Goal: Transaction & Acquisition: Download file/media

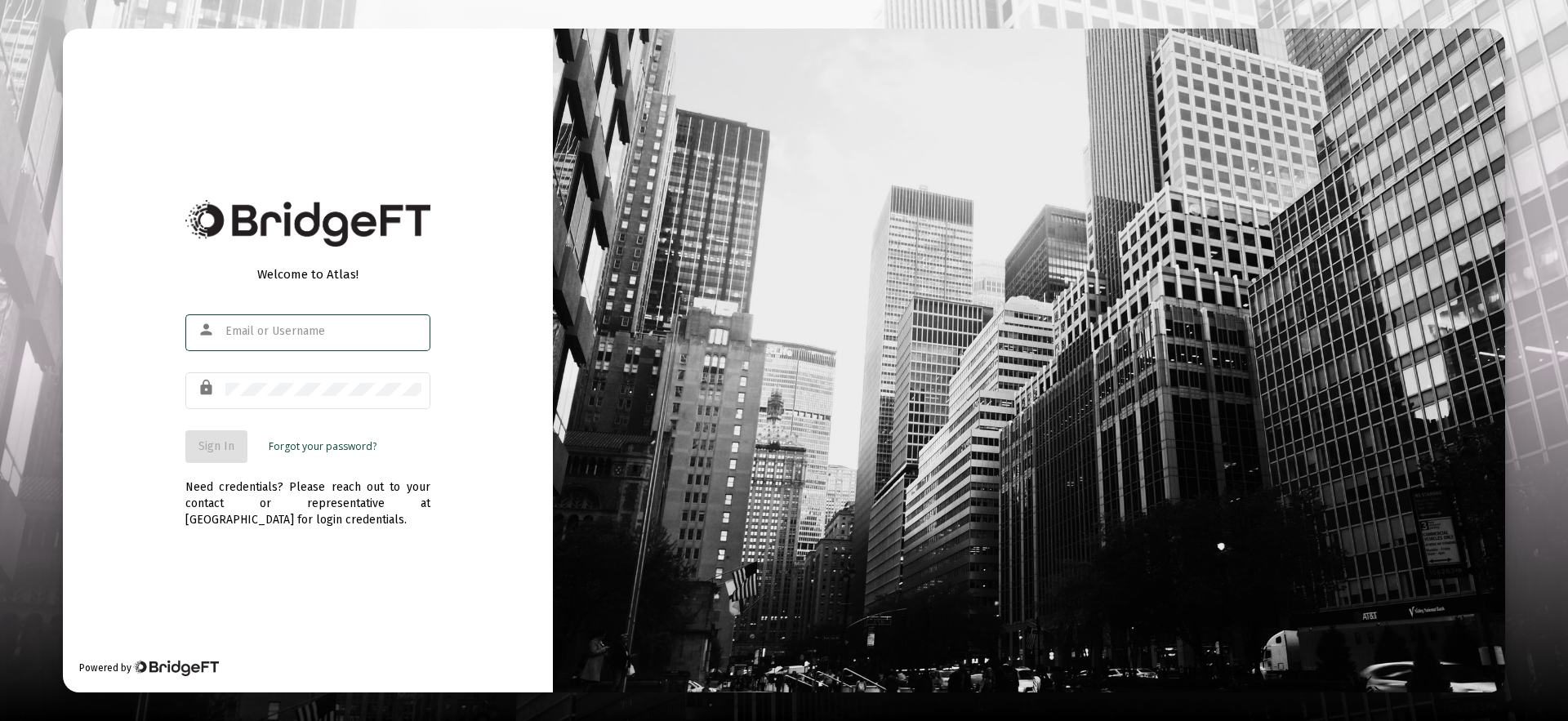
type input "joel@ablewealth.co"
click at [0, 720] on com-1password-button at bounding box center [0, 721] width 0 height 0
click at [209, 453] on span "Sign In" at bounding box center [216, 447] width 36 height 14
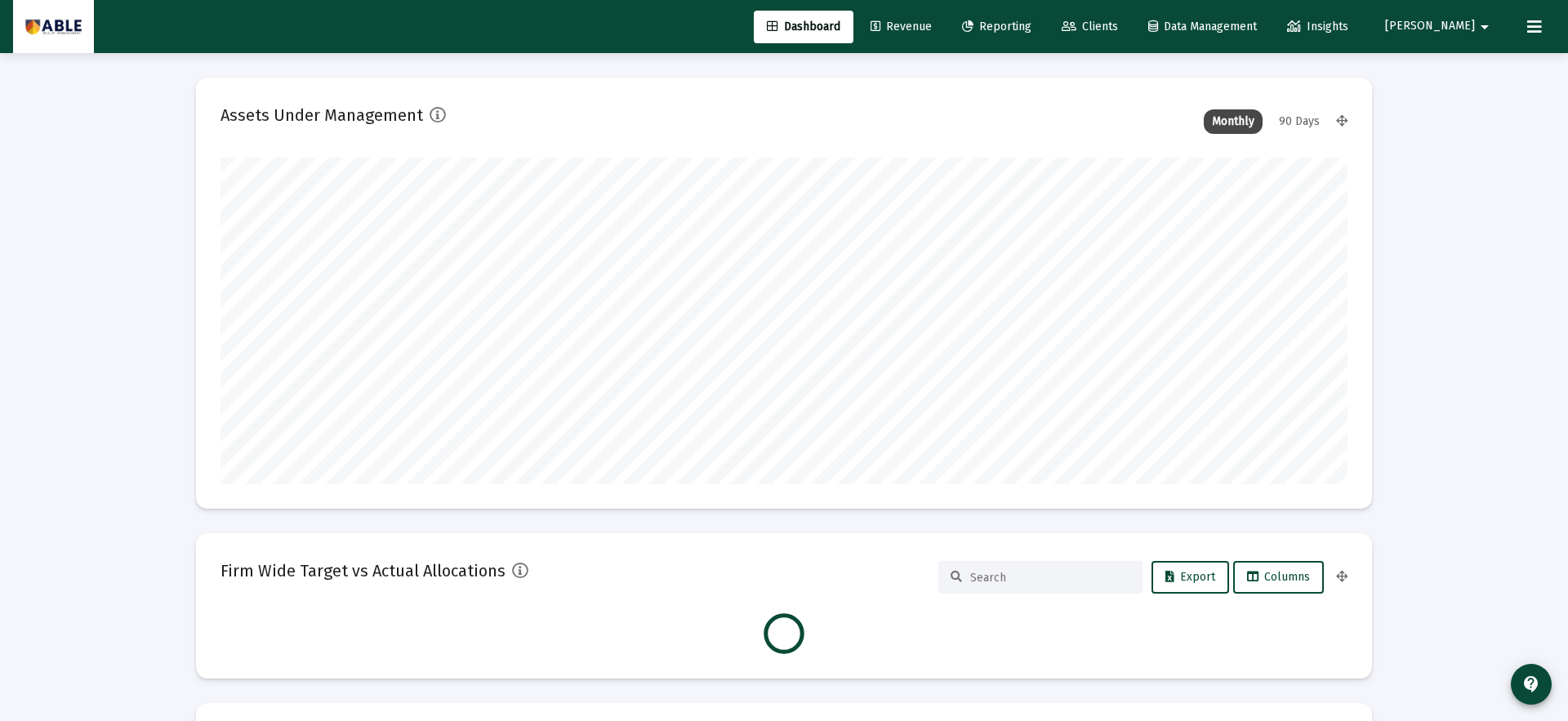
scroll to position [327, 1127]
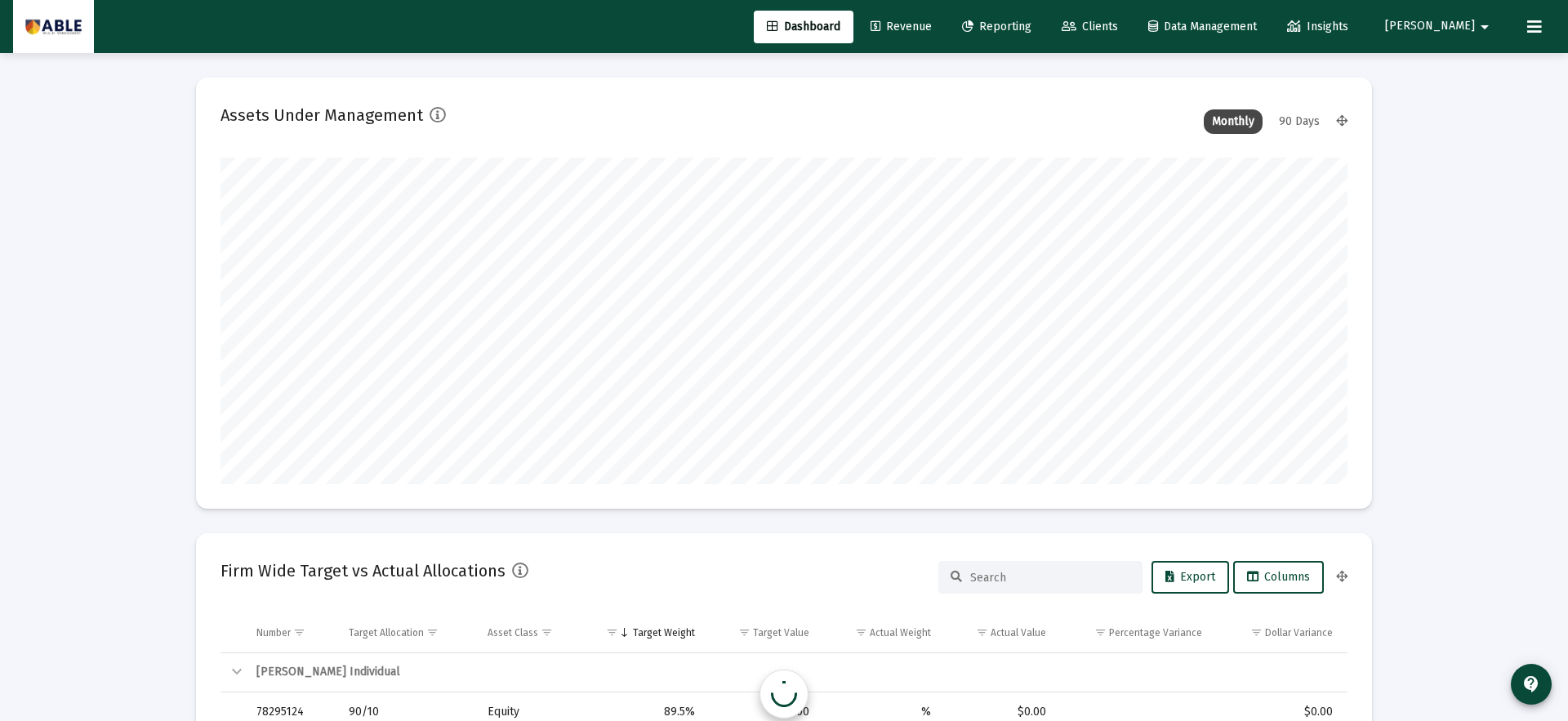
type input "2025-08-29"
click at [1290, 124] on div "90 Days" at bounding box center [1300, 122] width 57 height 25
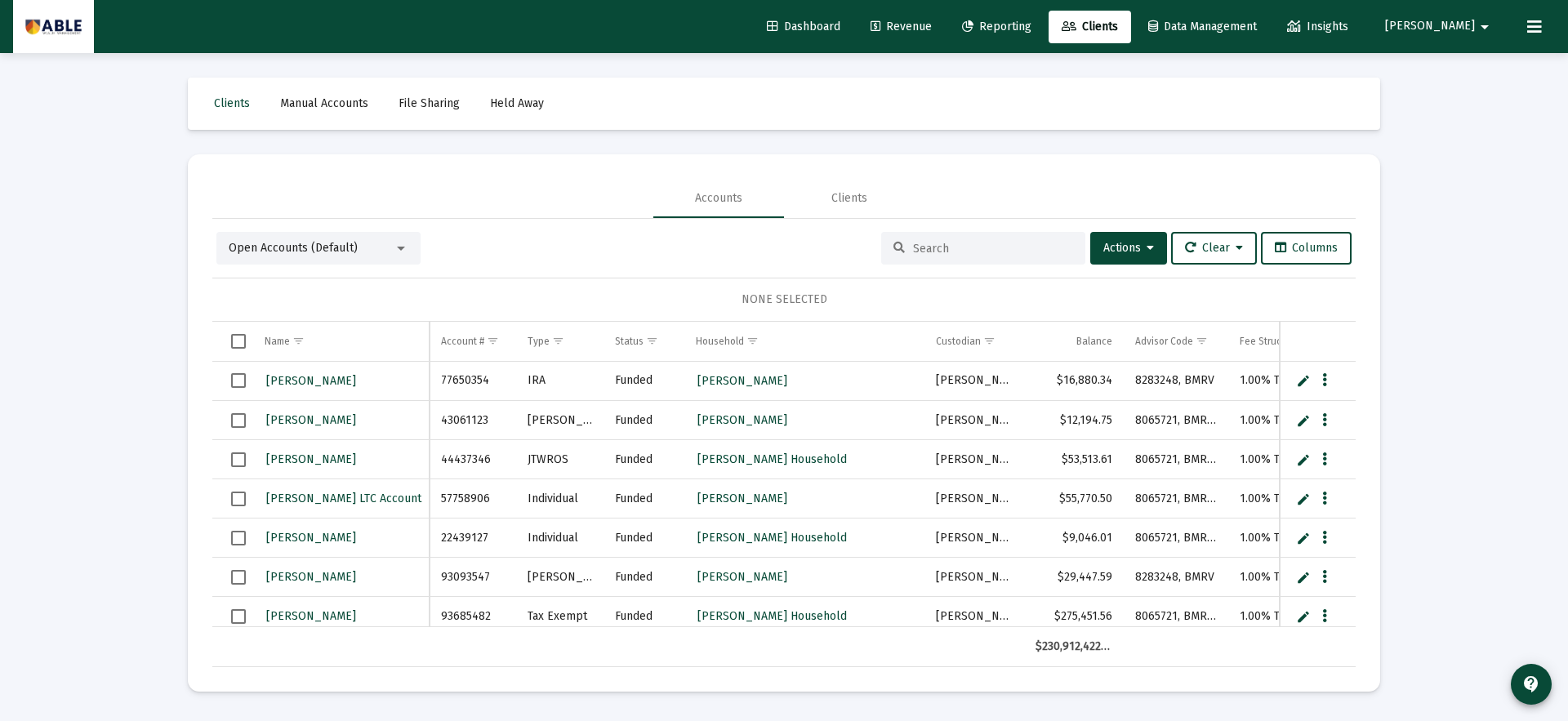
click at [1044, 34] on link "Reporting" at bounding box center [997, 26] width 95 height 33
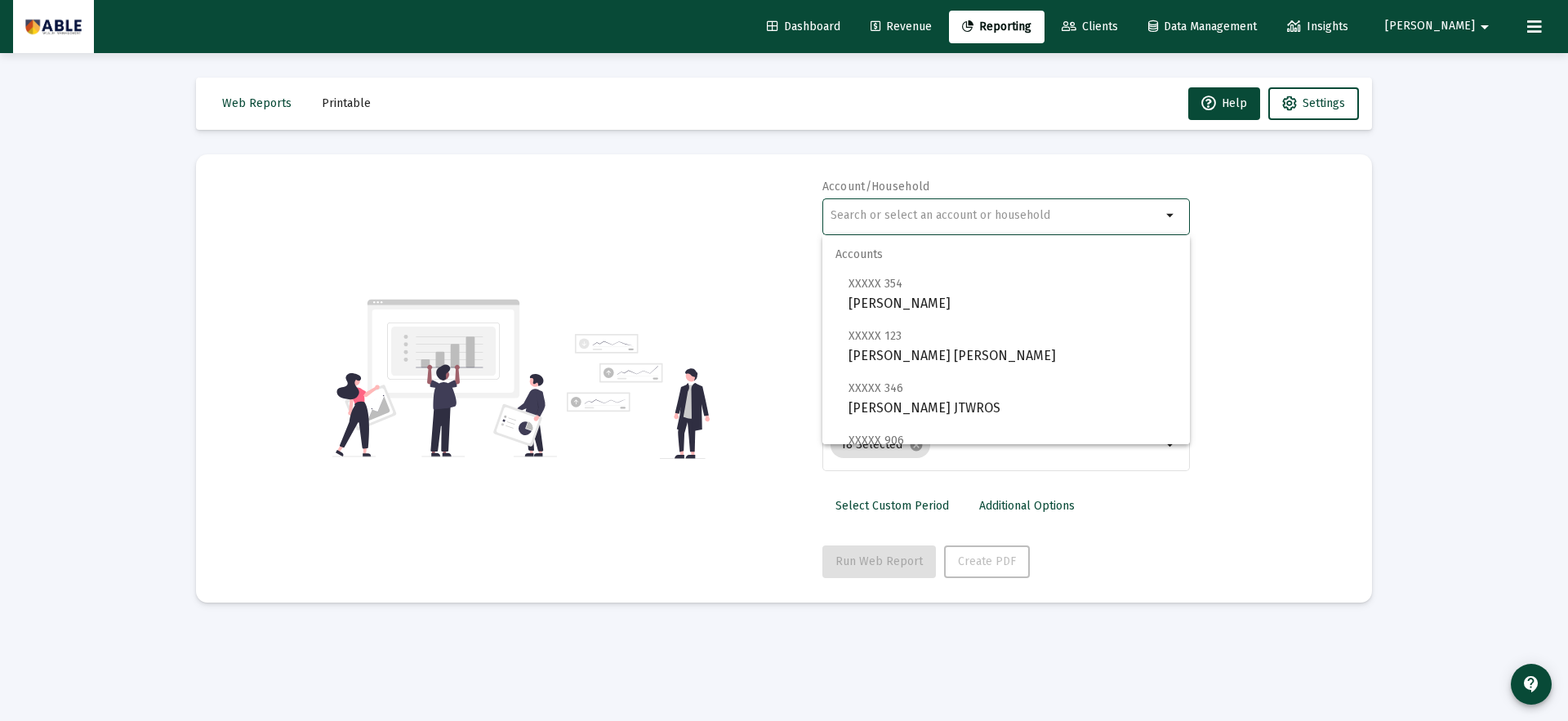
click at [1010, 214] on input "text" at bounding box center [996, 215] width 331 height 13
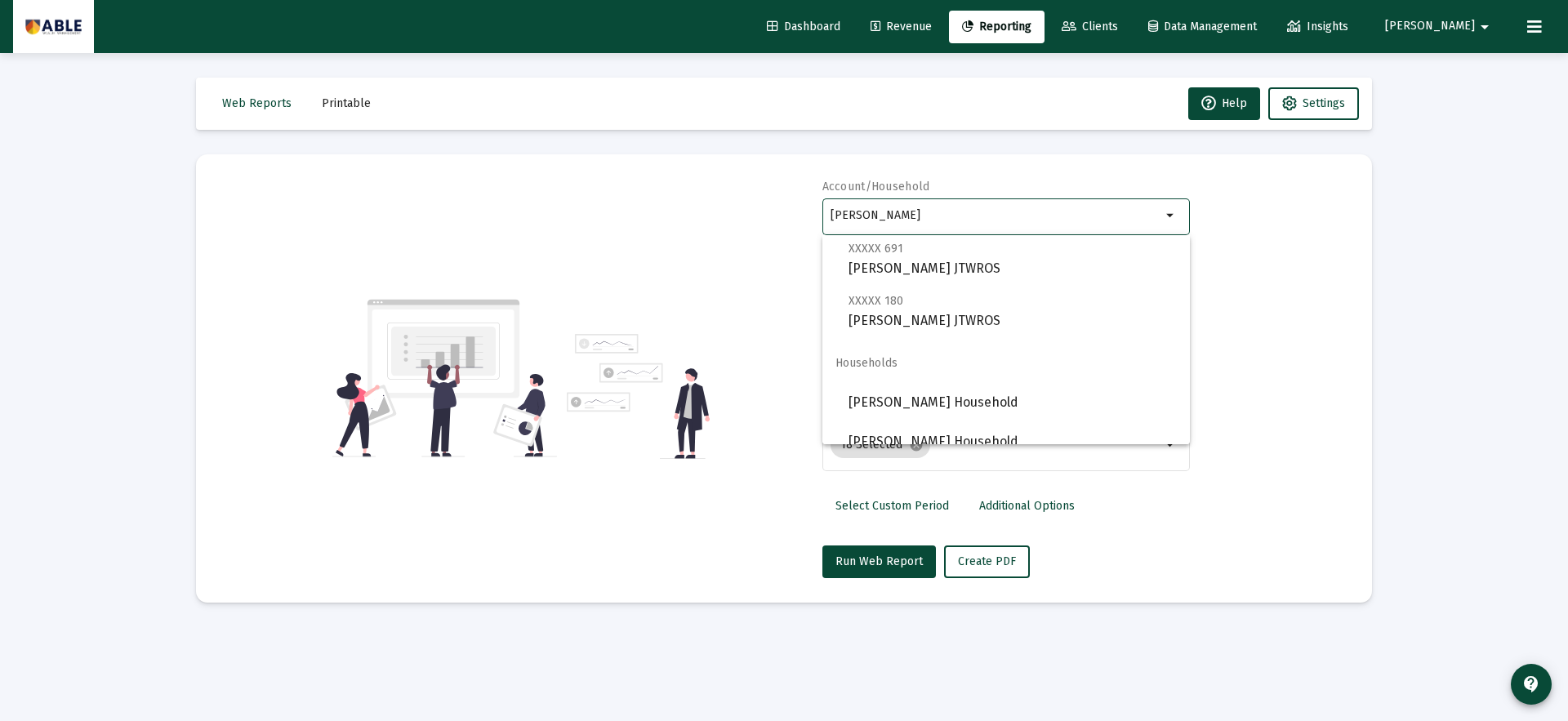
scroll to position [522, 0]
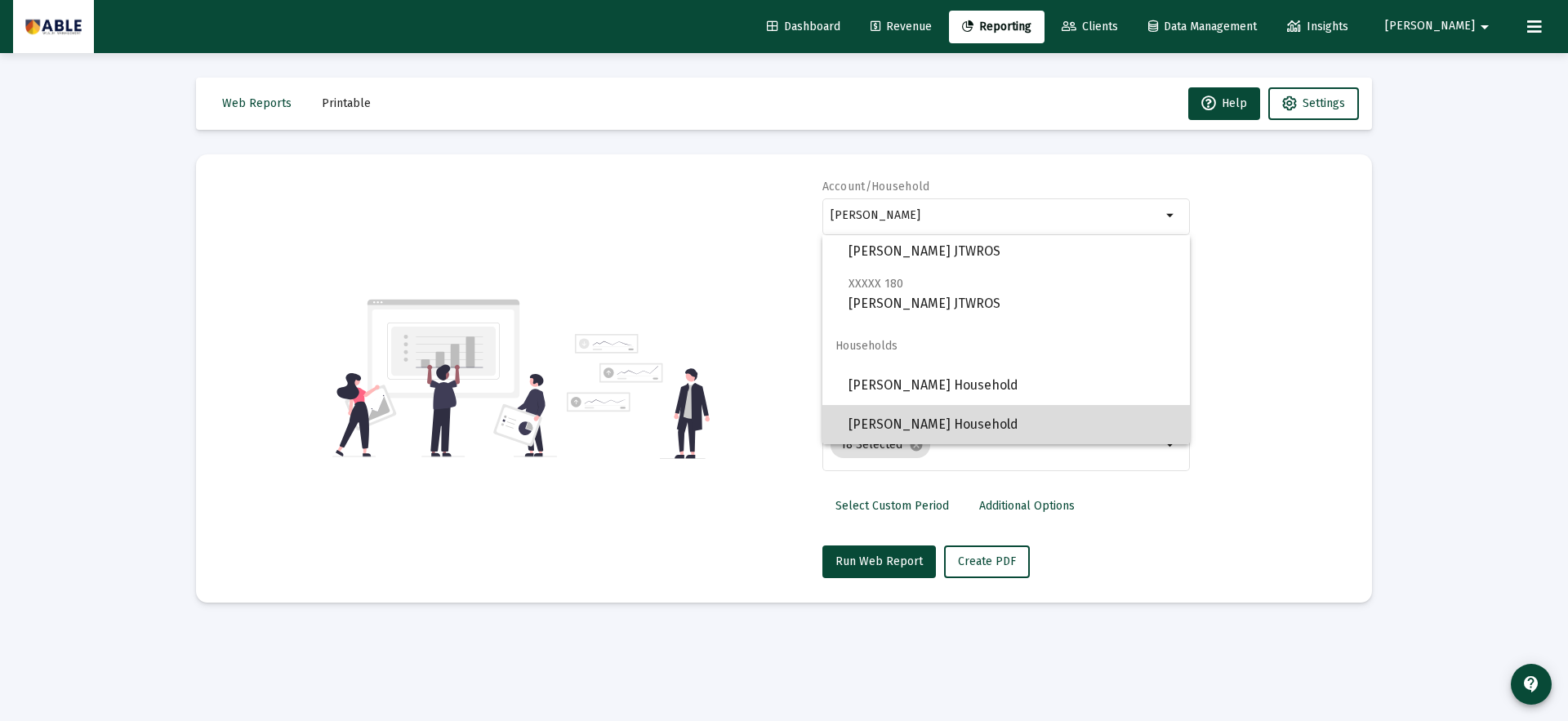
click at [1064, 418] on span "[PERSON_NAME] Household" at bounding box center [1013, 424] width 328 height 39
type input "[PERSON_NAME] Household"
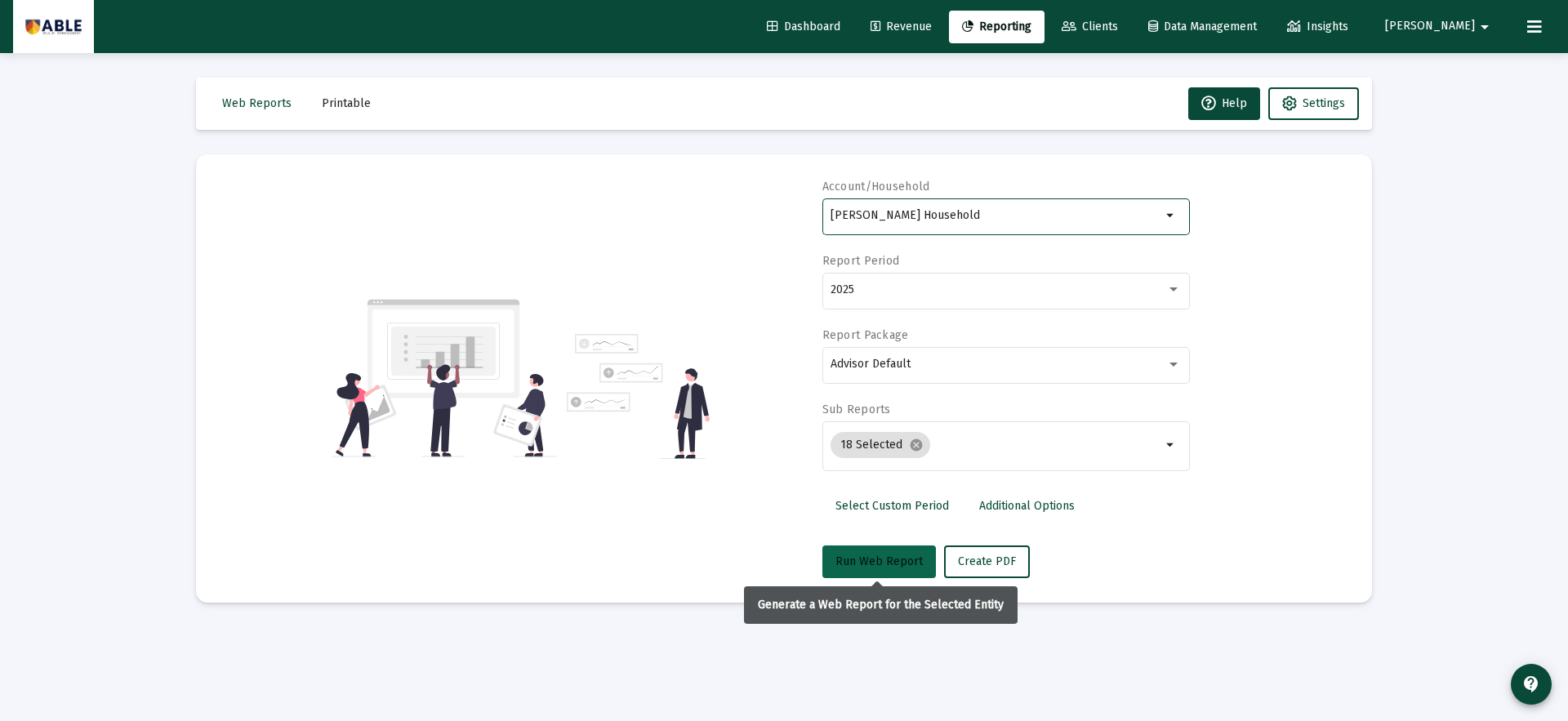
click at [888, 571] on button "Run Web Report" at bounding box center [879, 561] width 114 height 33
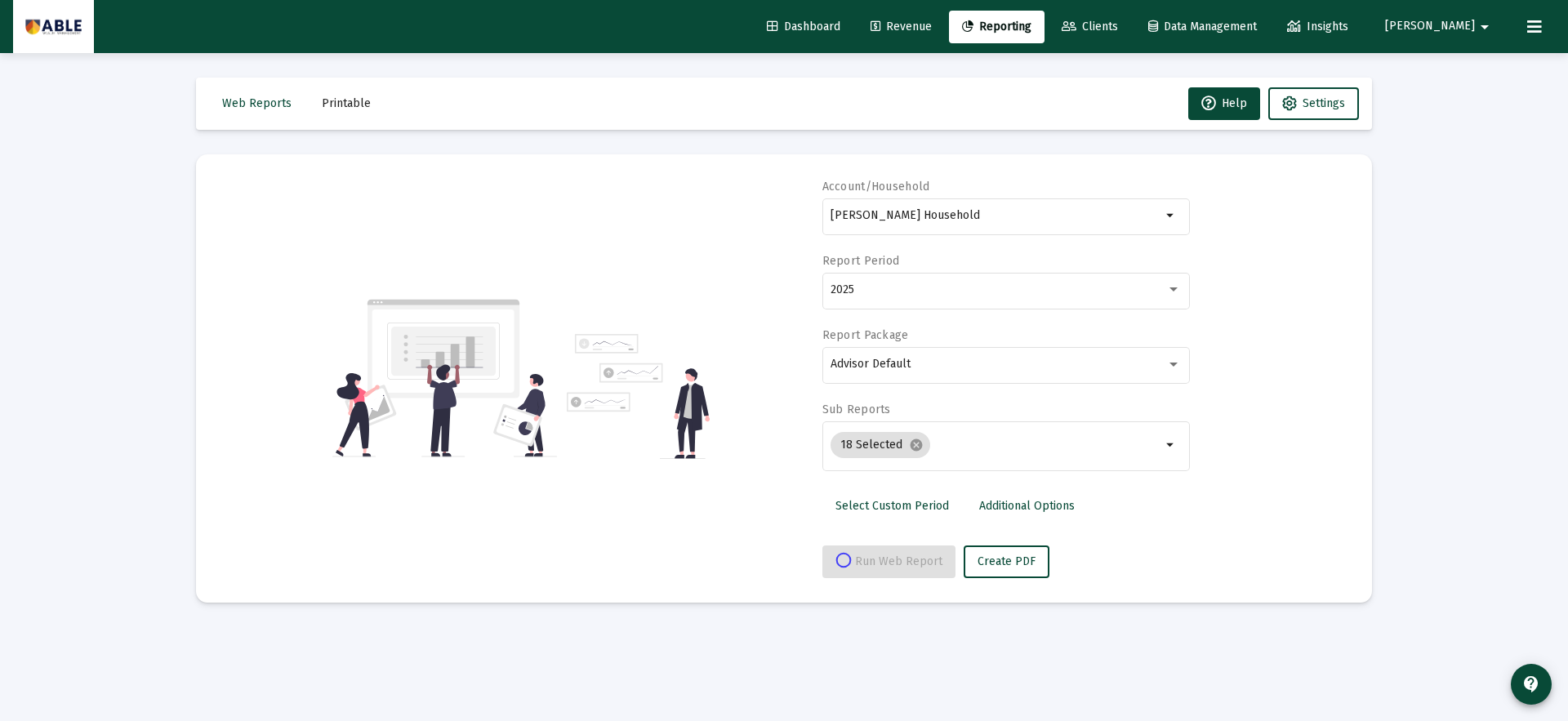
select select "View all"
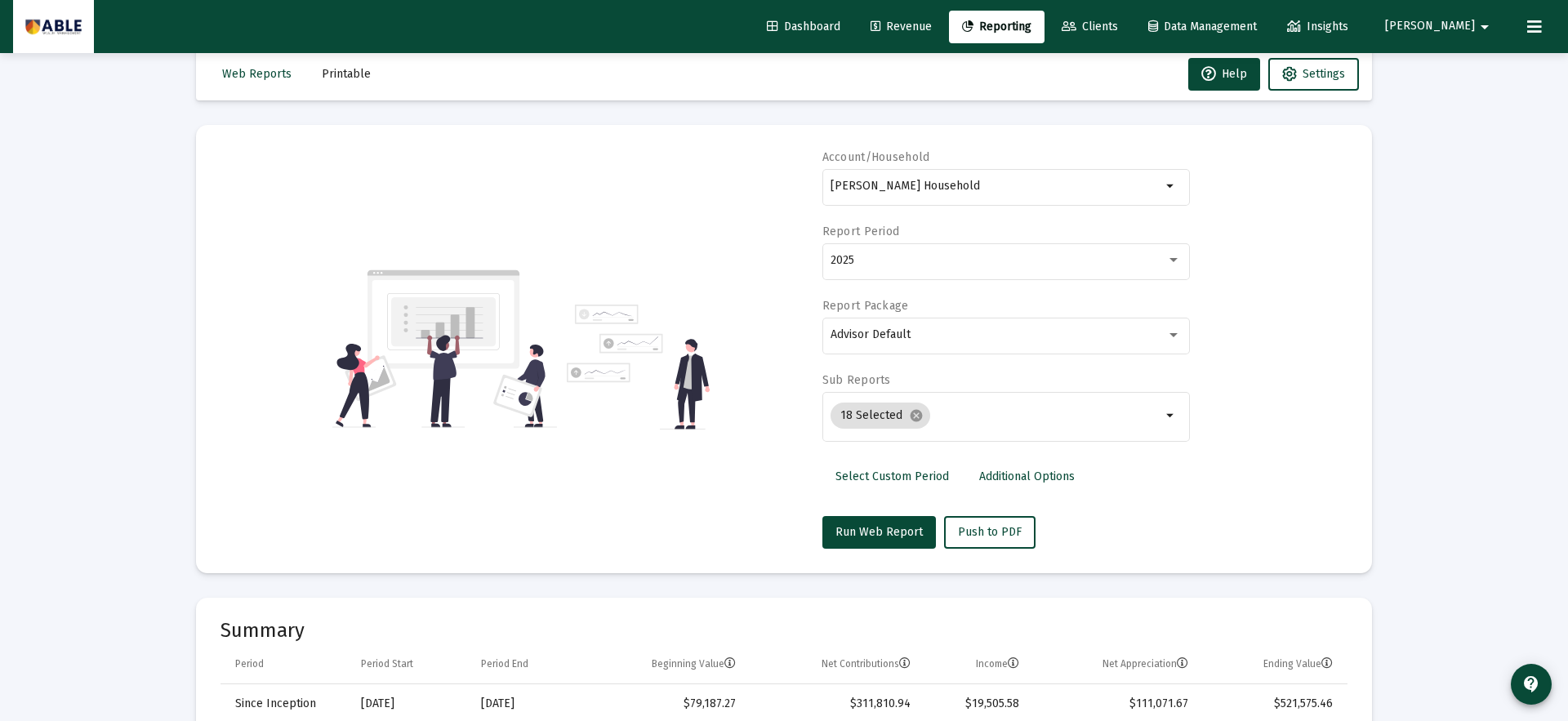
scroll to position [0, 0]
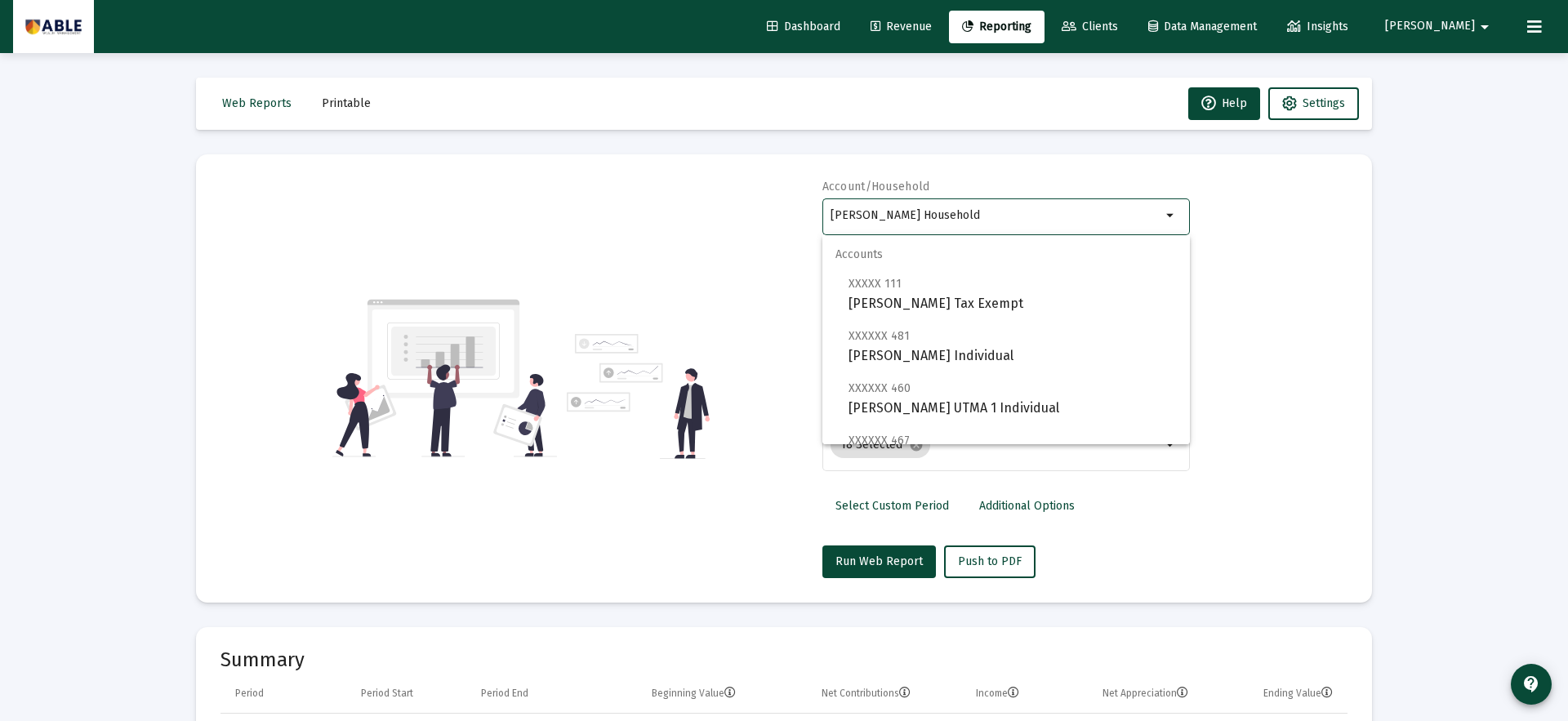
click at [1033, 214] on input "[PERSON_NAME] Household" at bounding box center [996, 215] width 331 height 13
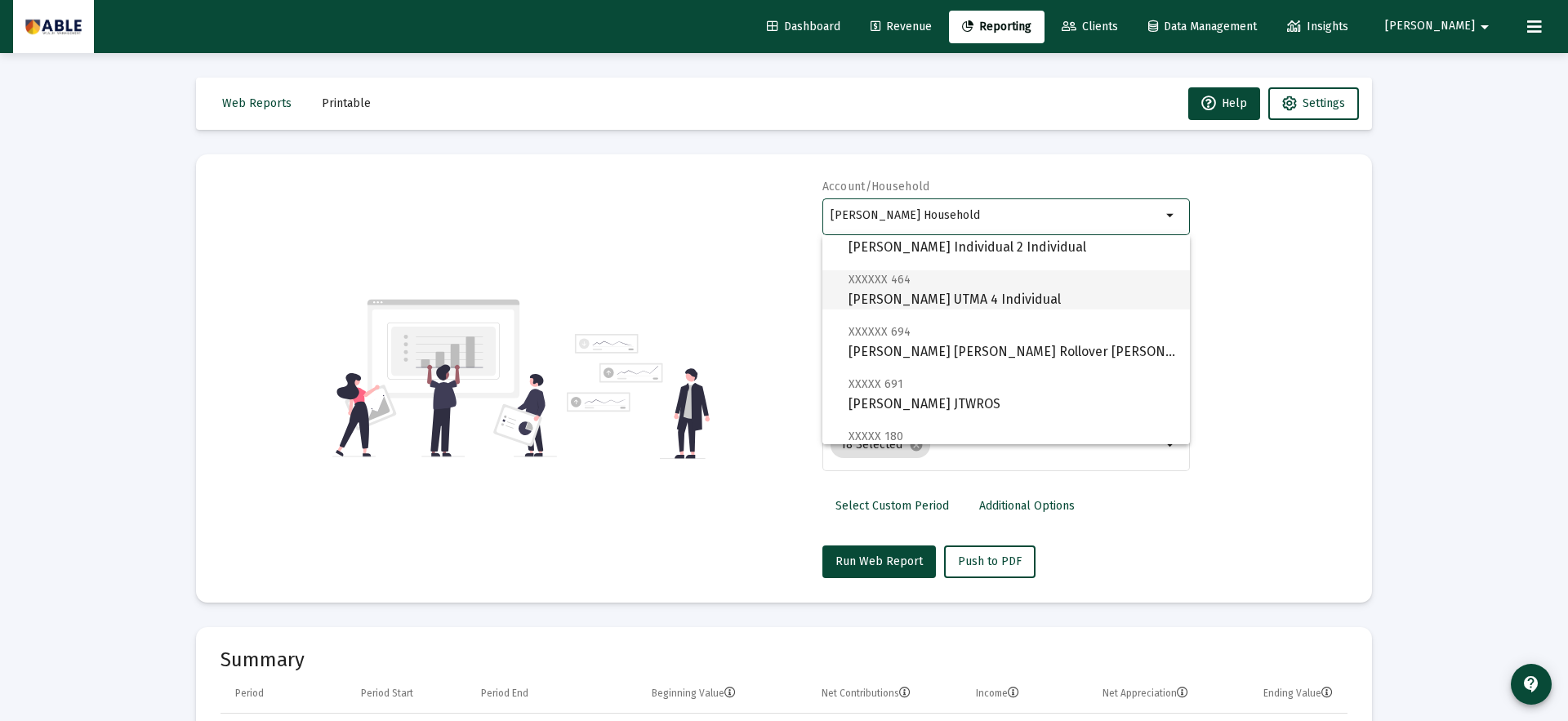
scroll to position [522, 0]
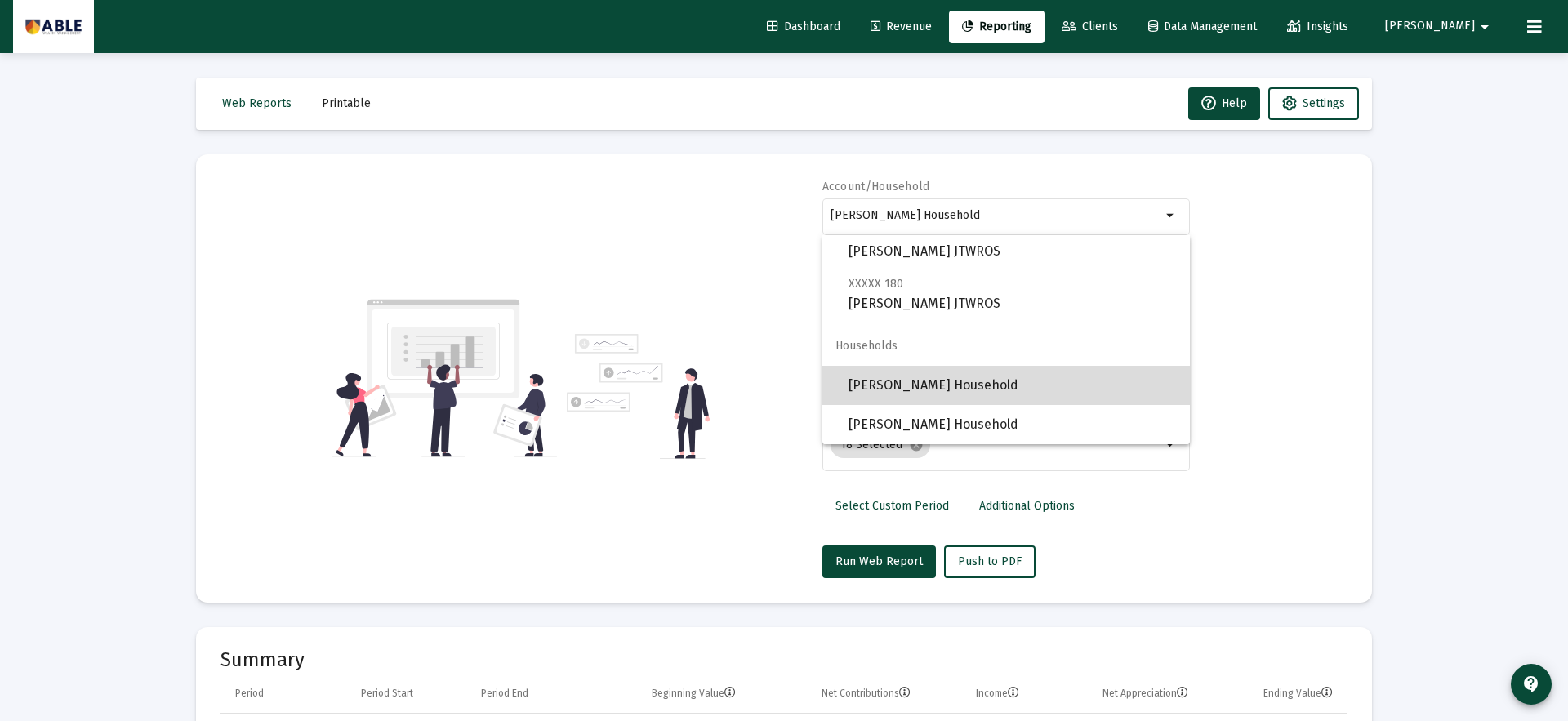
click at [1029, 389] on span "[PERSON_NAME] Household" at bounding box center [1013, 386] width 328 height 39
type input "[PERSON_NAME] Household"
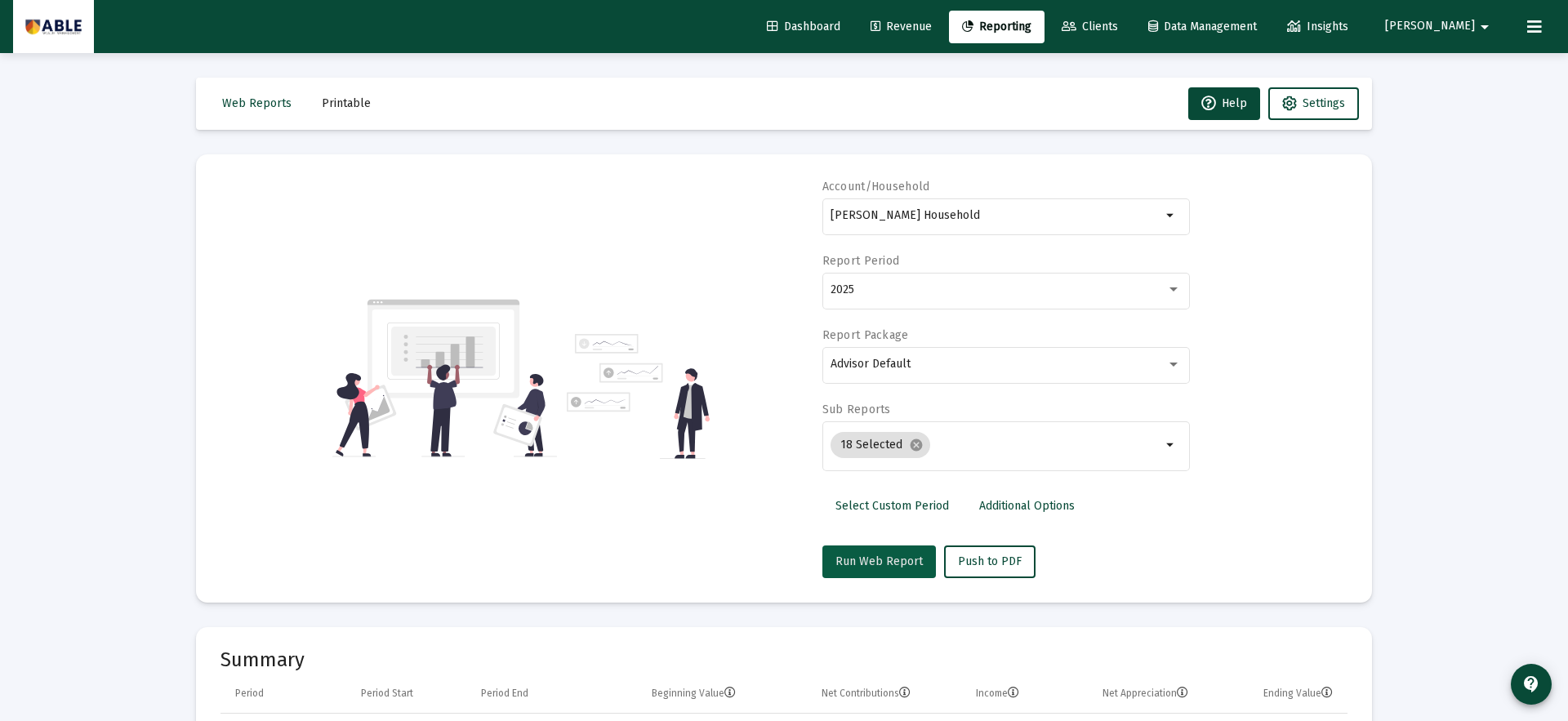
drag, startPoint x: 893, startPoint y: 557, endPoint x: 901, endPoint y: 551, distance: 10.0
click at [893, 557] on span "Run Web Report" at bounding box center [879, 561] width 87 height 14
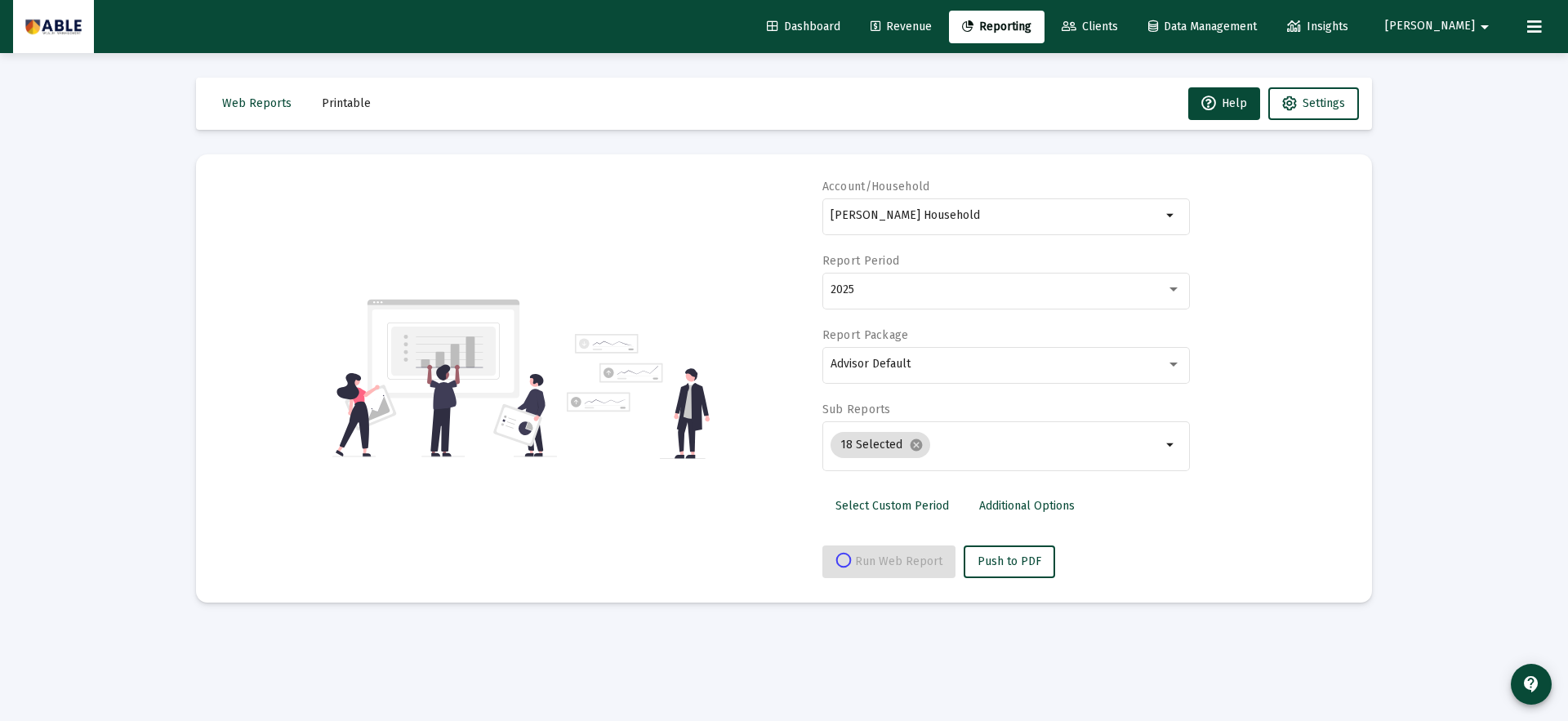
select select "View all"
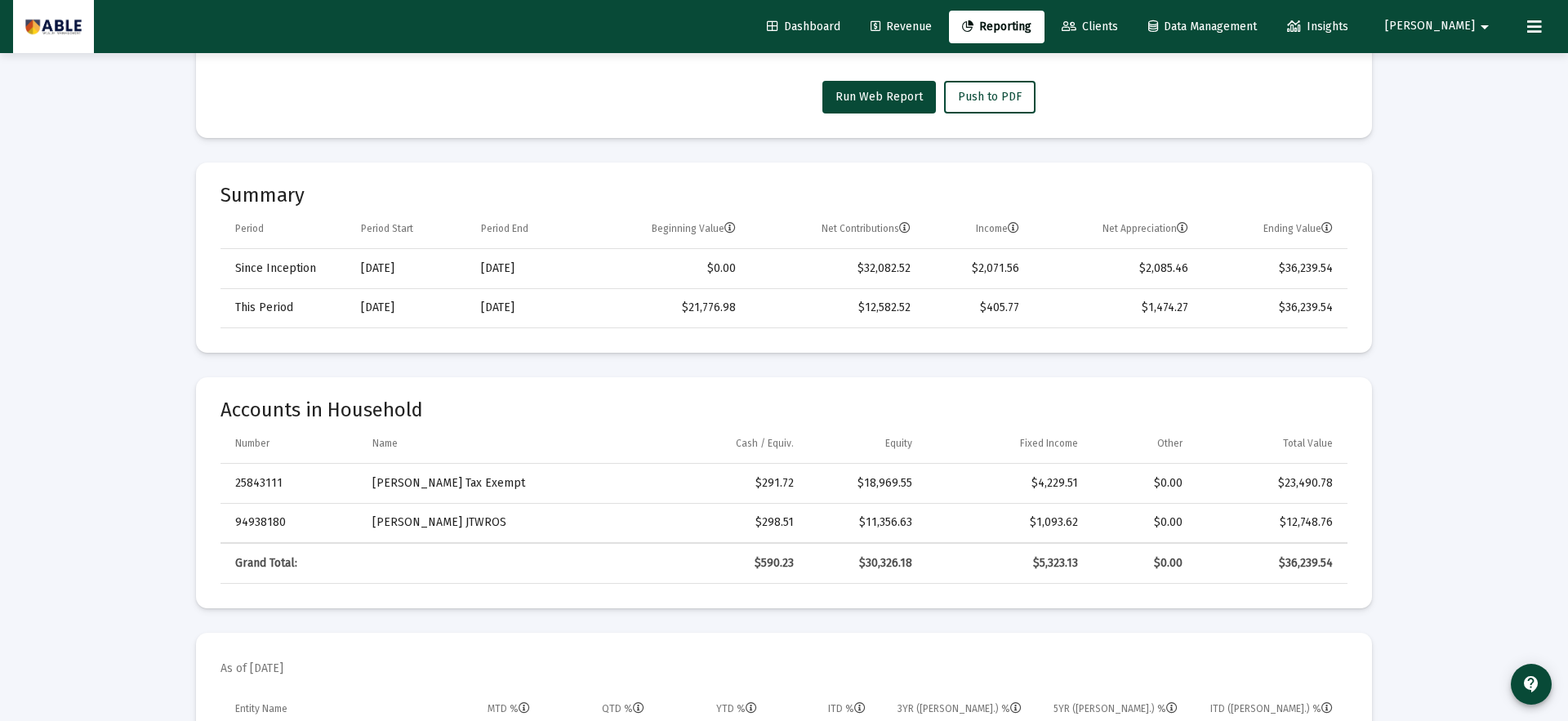
scroll to position [469, 0]
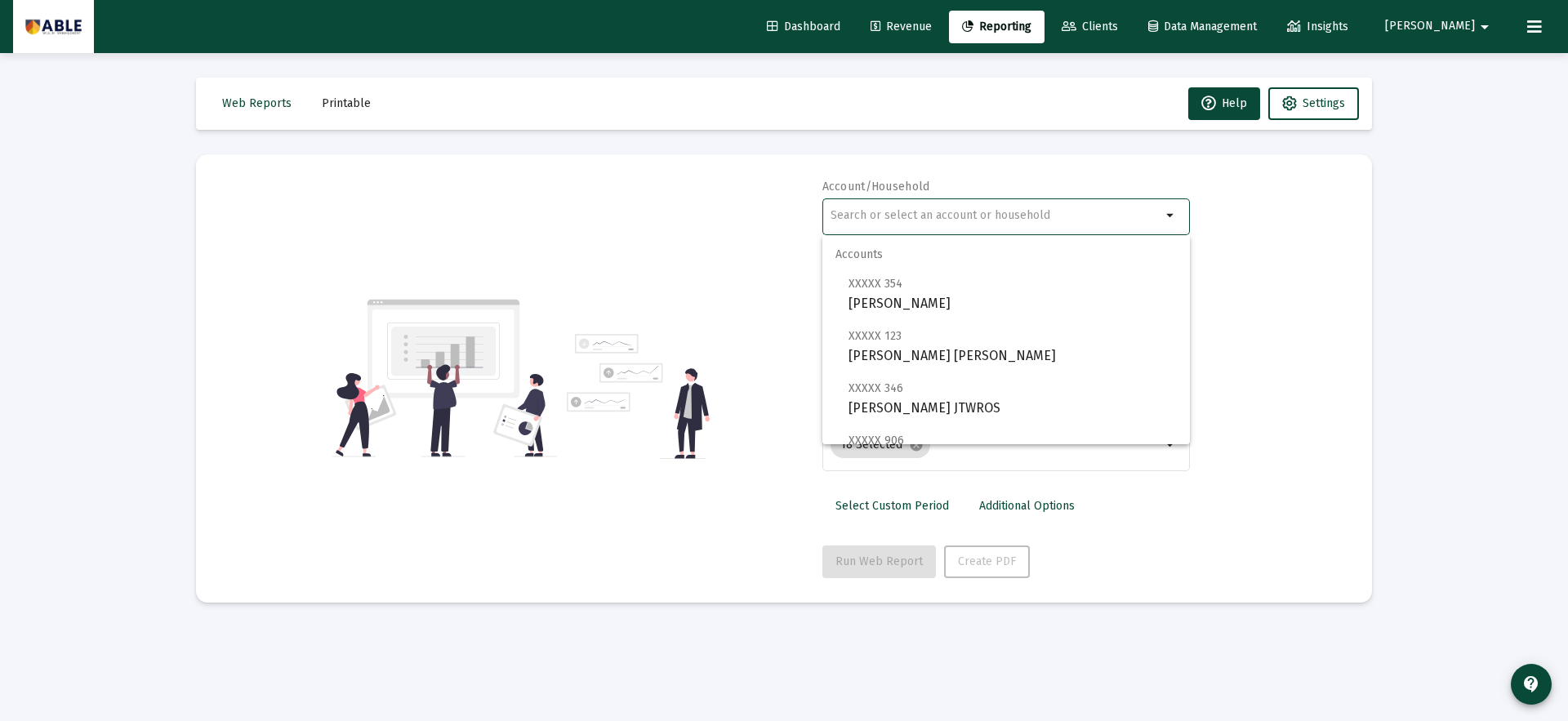
click at [950, 220] on input "text" at bounding box center [996, 215] width 331 height 13
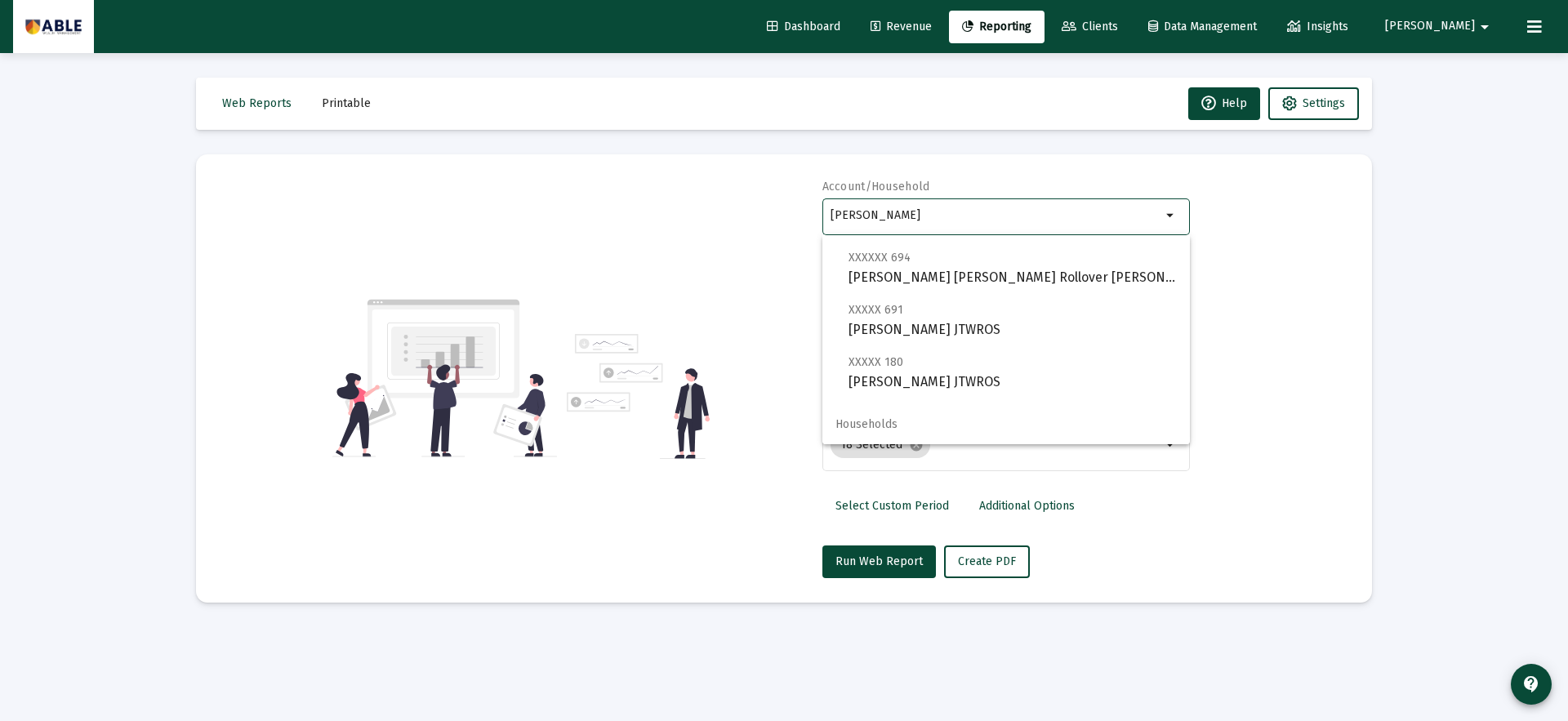
scroll to position [522, 0]
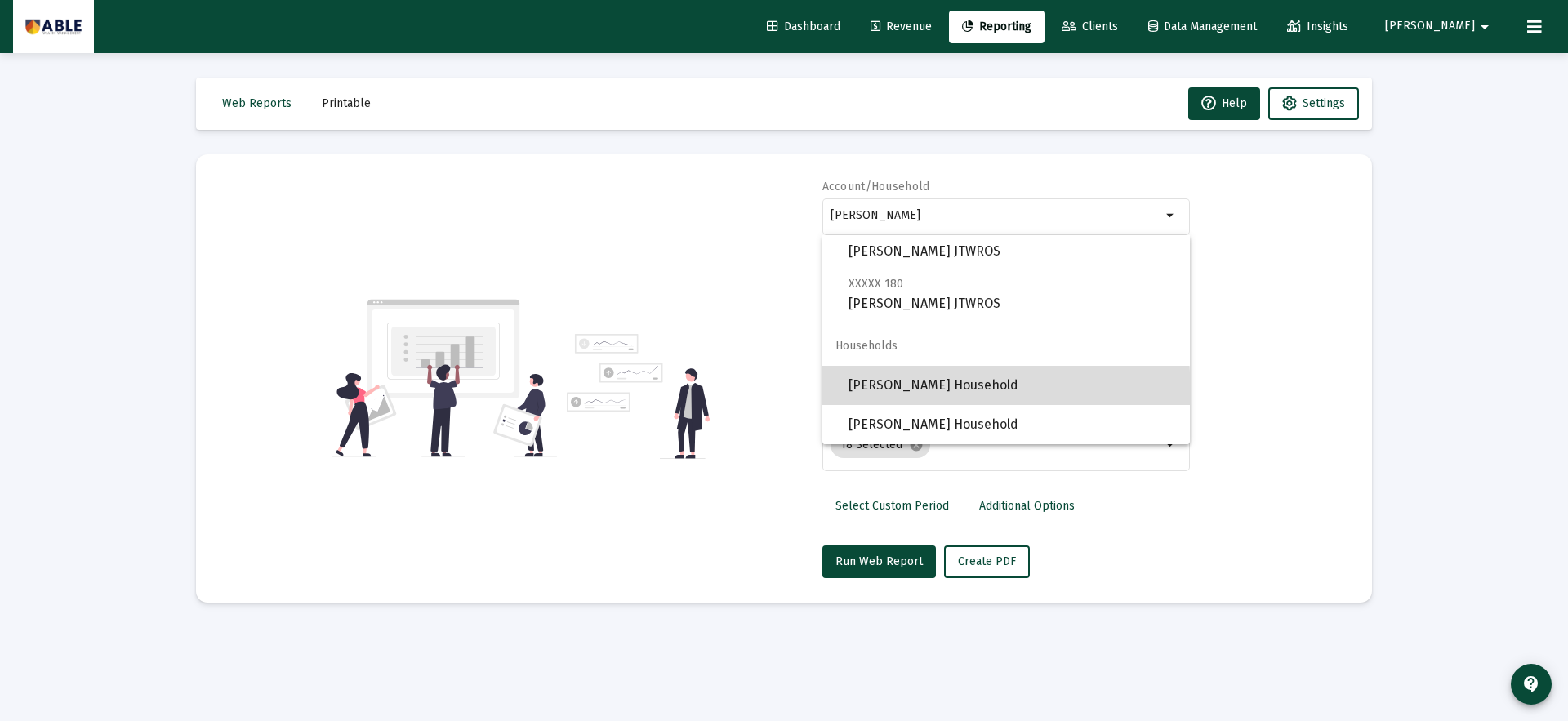
click at [913, 392] on span "[PERSON_NAME] Household" at bounding box center [1013, 386] width 328 height 39
type input "[PERSON_NAME] Household"
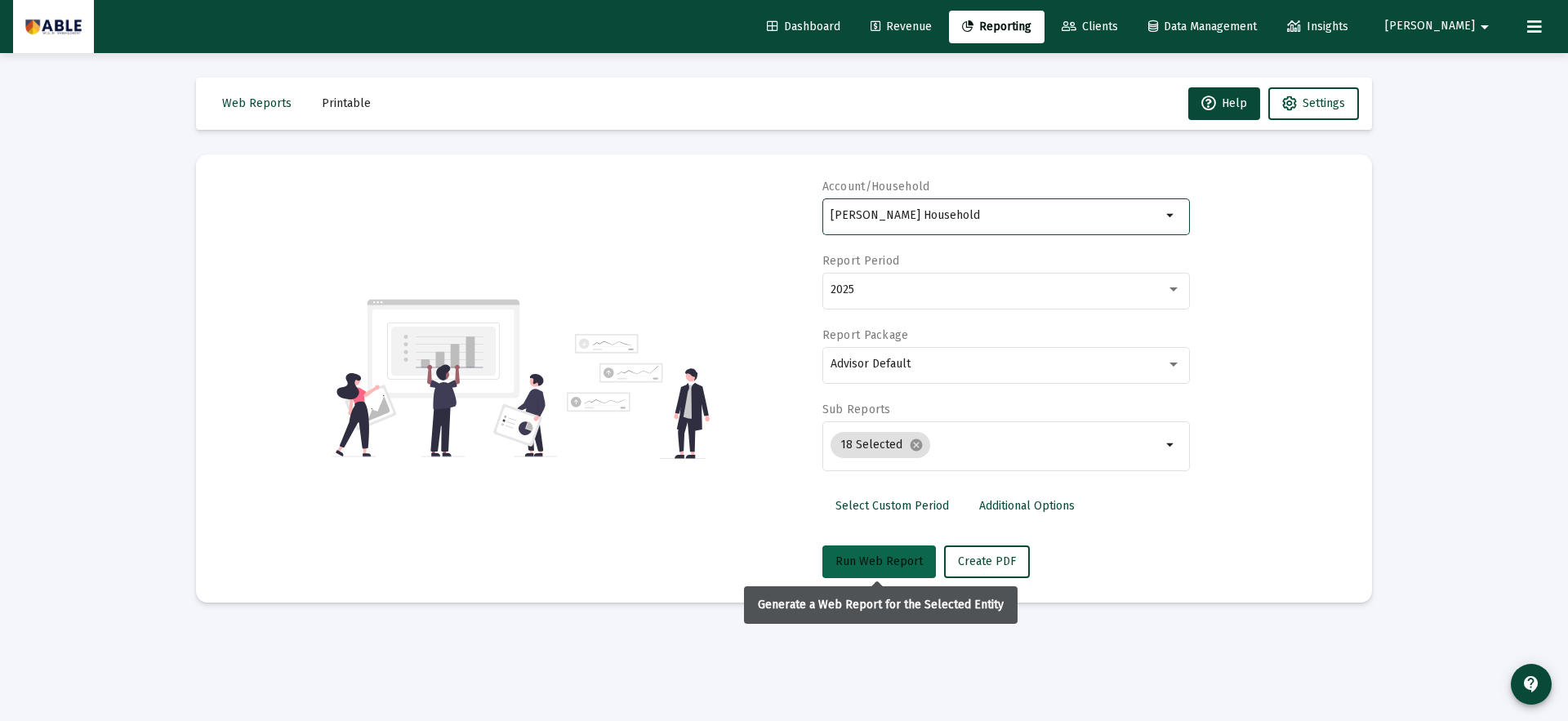
click at [886, 564] on span "Run Web Report" at bounding box center [879, 561] width 87 height 14
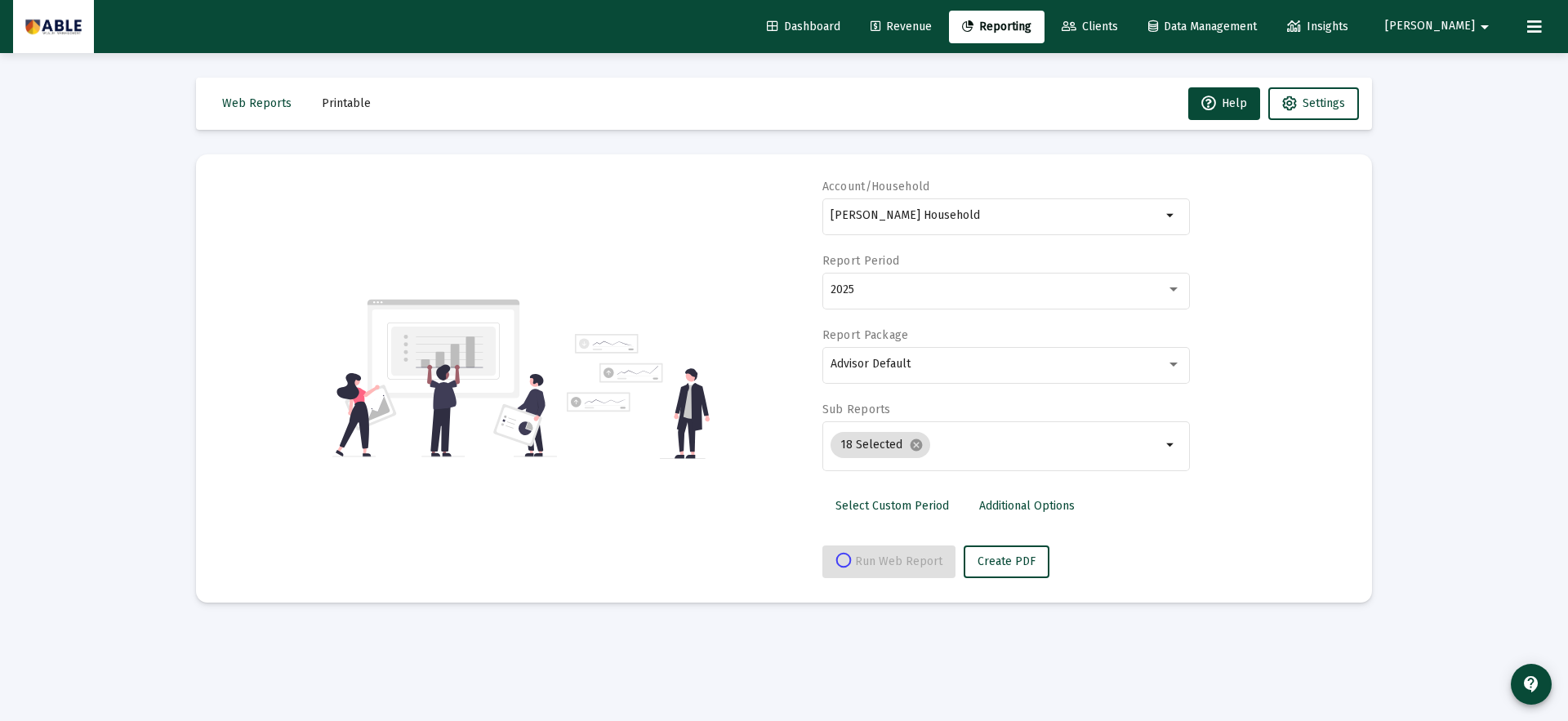
select select "View all"
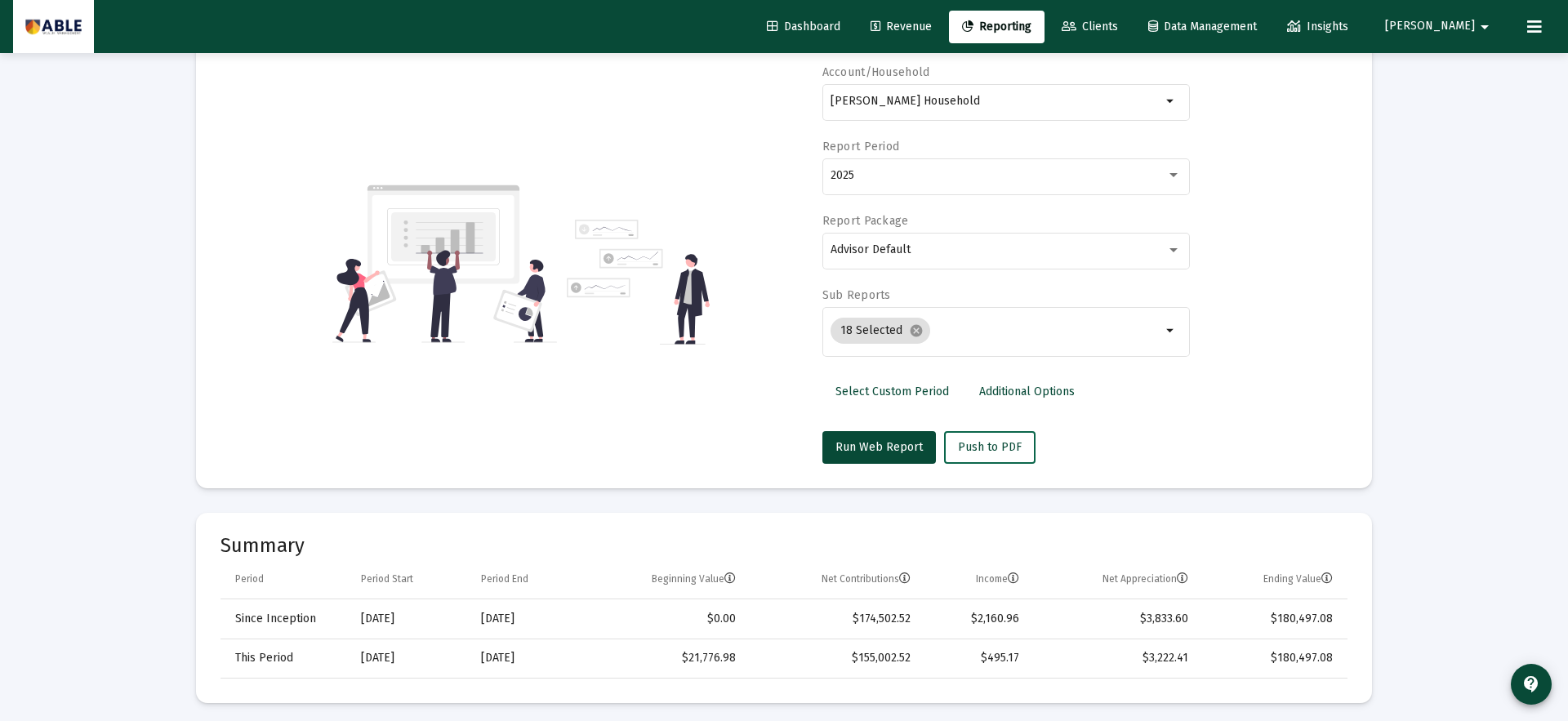
scroll to position [88, 0]
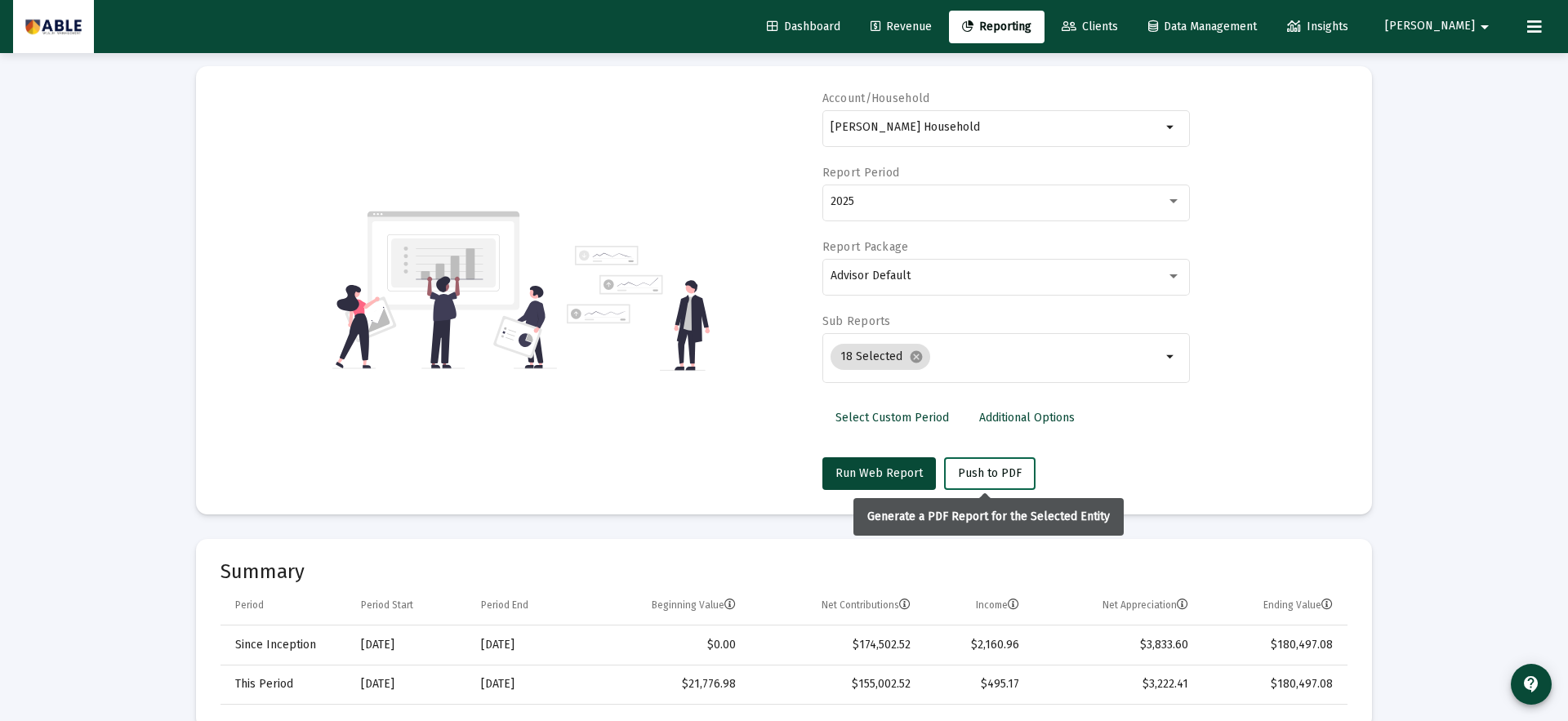
click at [998, 477] on span "Push to PDF" at bounding box center [990, 473] width 64 height 14
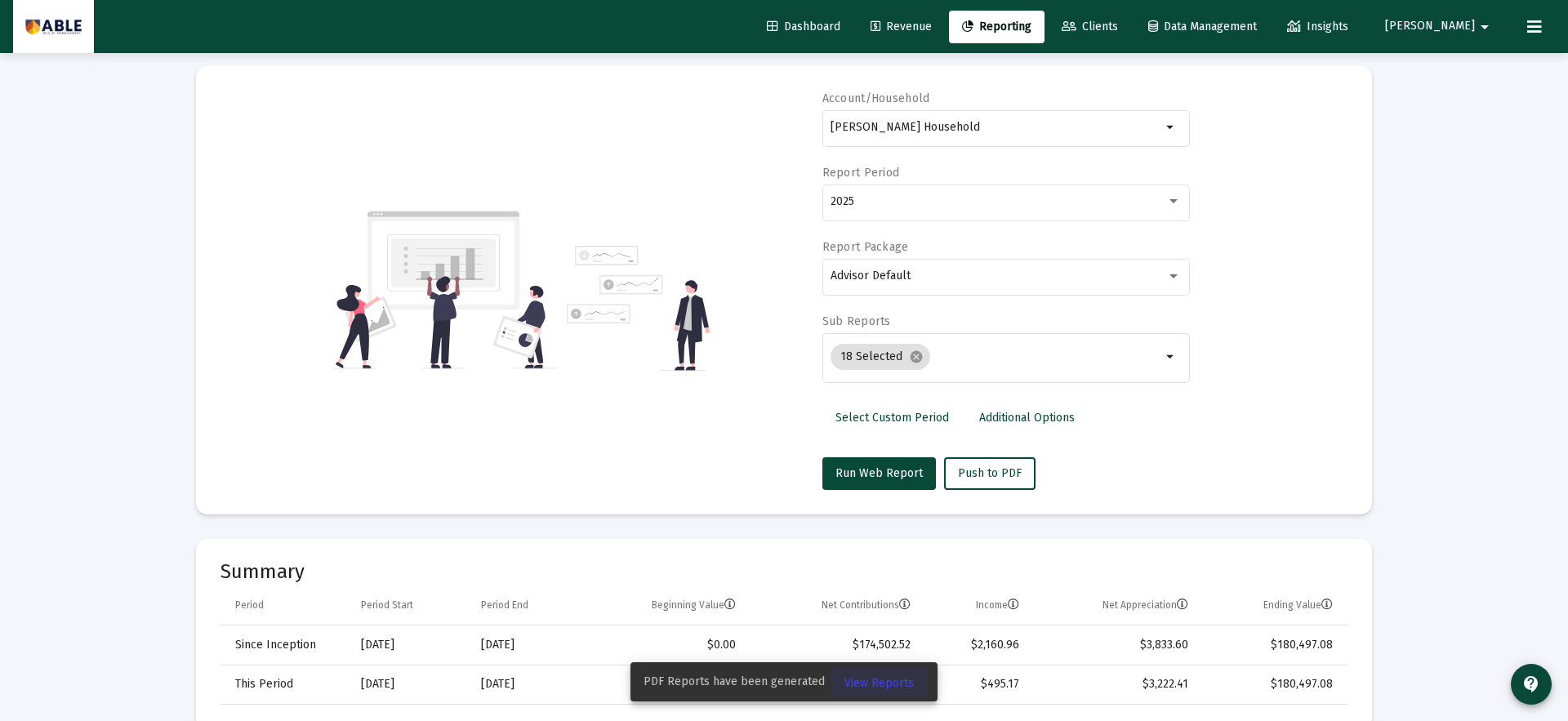
click at [883, 677] on span "View Reports" at bounding box center [879, 683] width 70 height 14
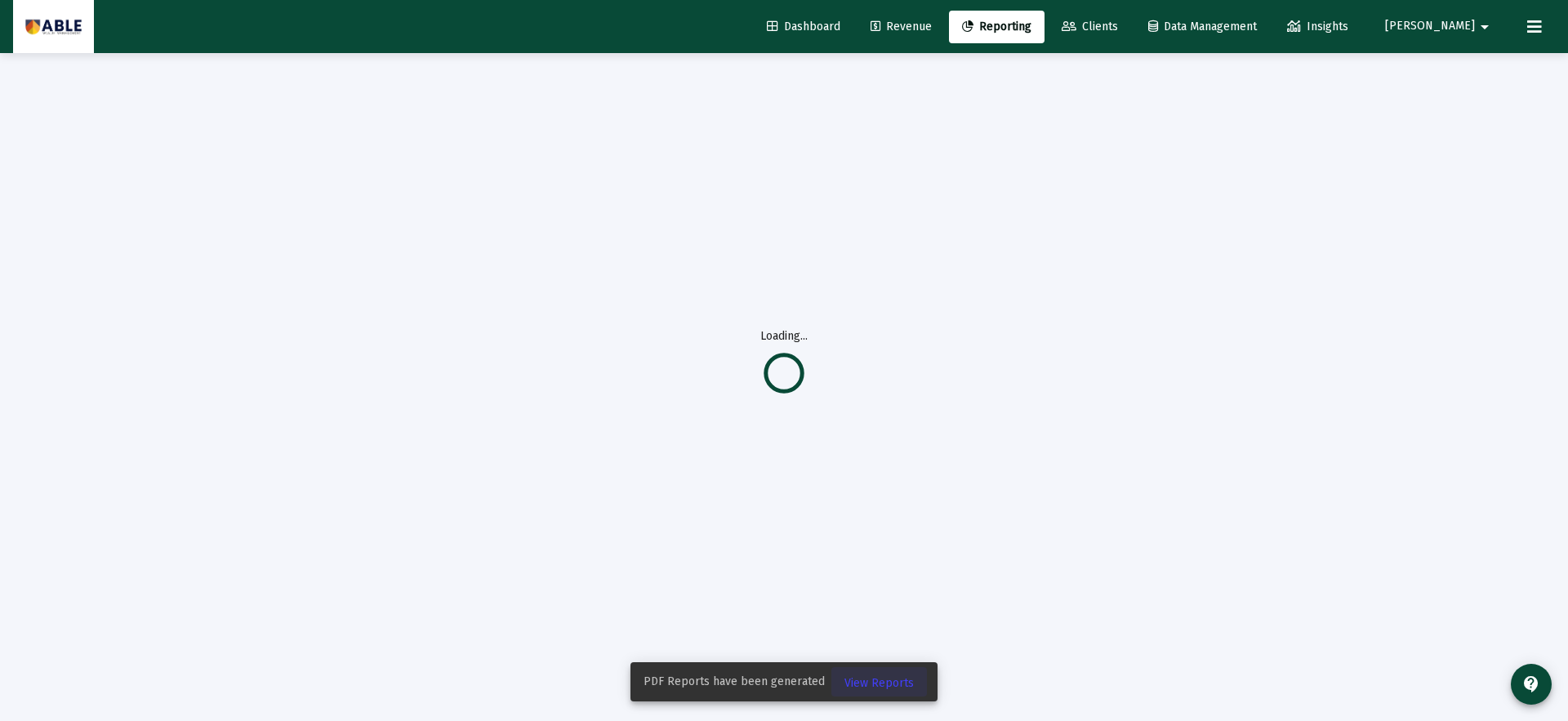
scroll to position [53, 0]
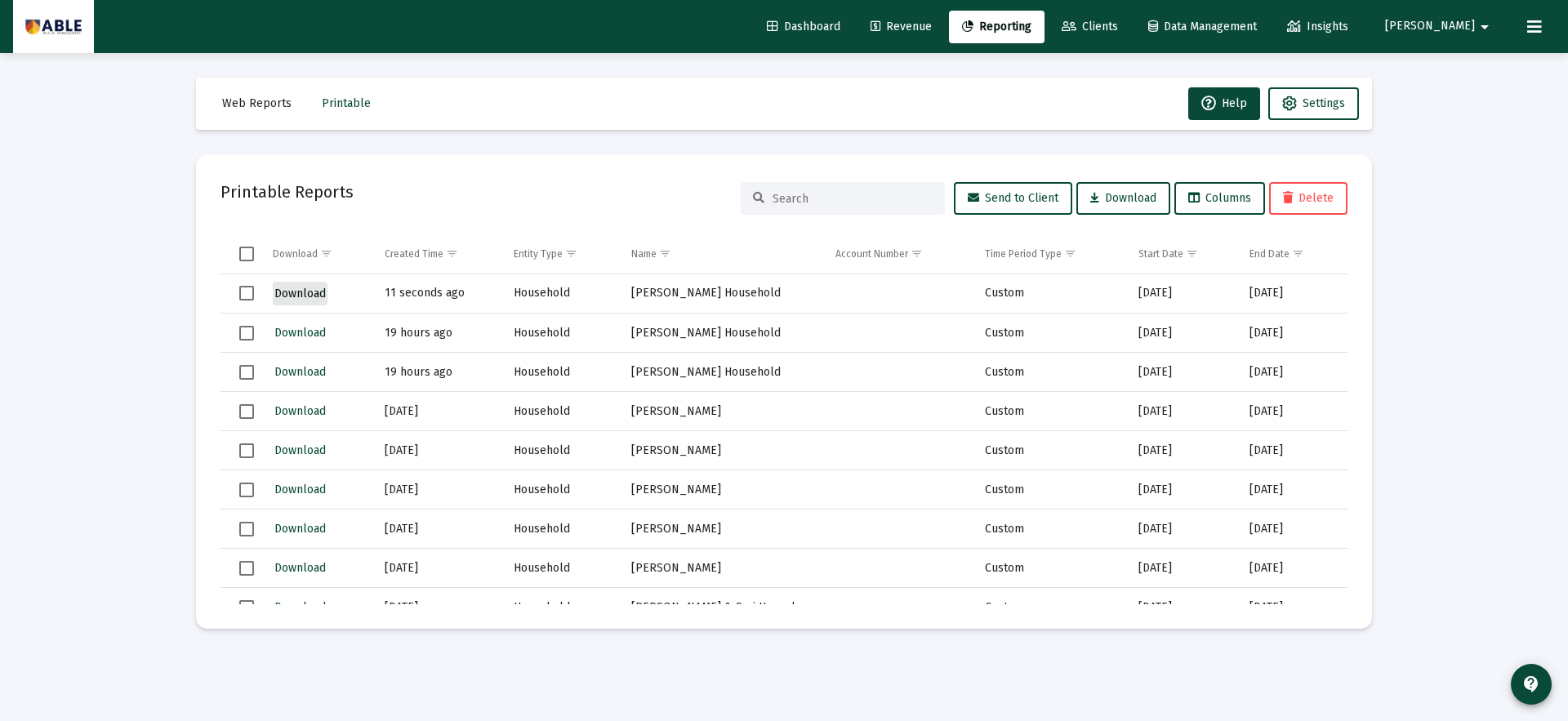
click at [300, 294] on span "Download" at bounding box center [300, 294] width 51 height 14
